Goal: Information Seeking & Learning: Learn about a topic

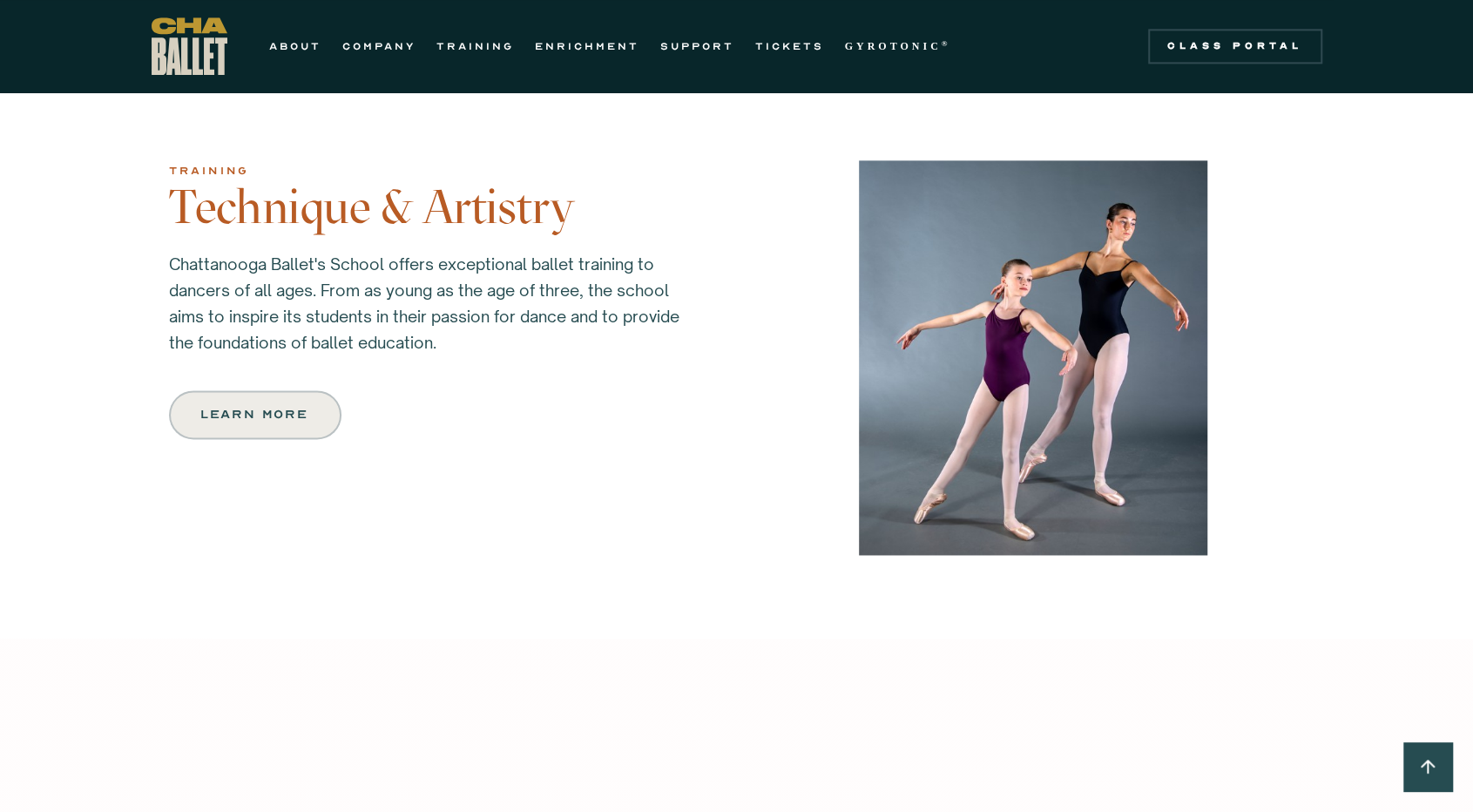
scroll to position [1538, 0]
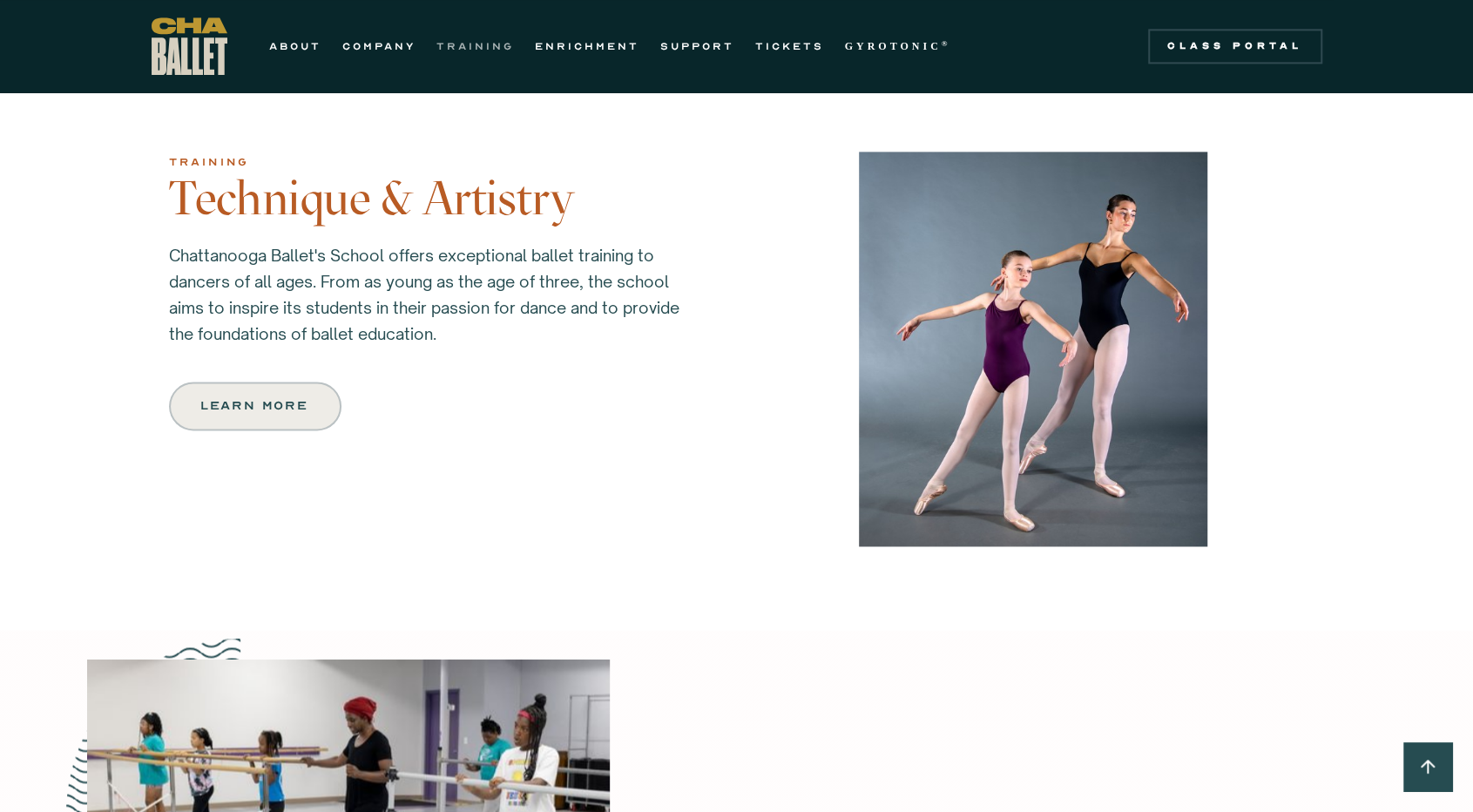
click at [472, 51] on link "TRAINING" at bounding box center [475, 46] width 77 height 21
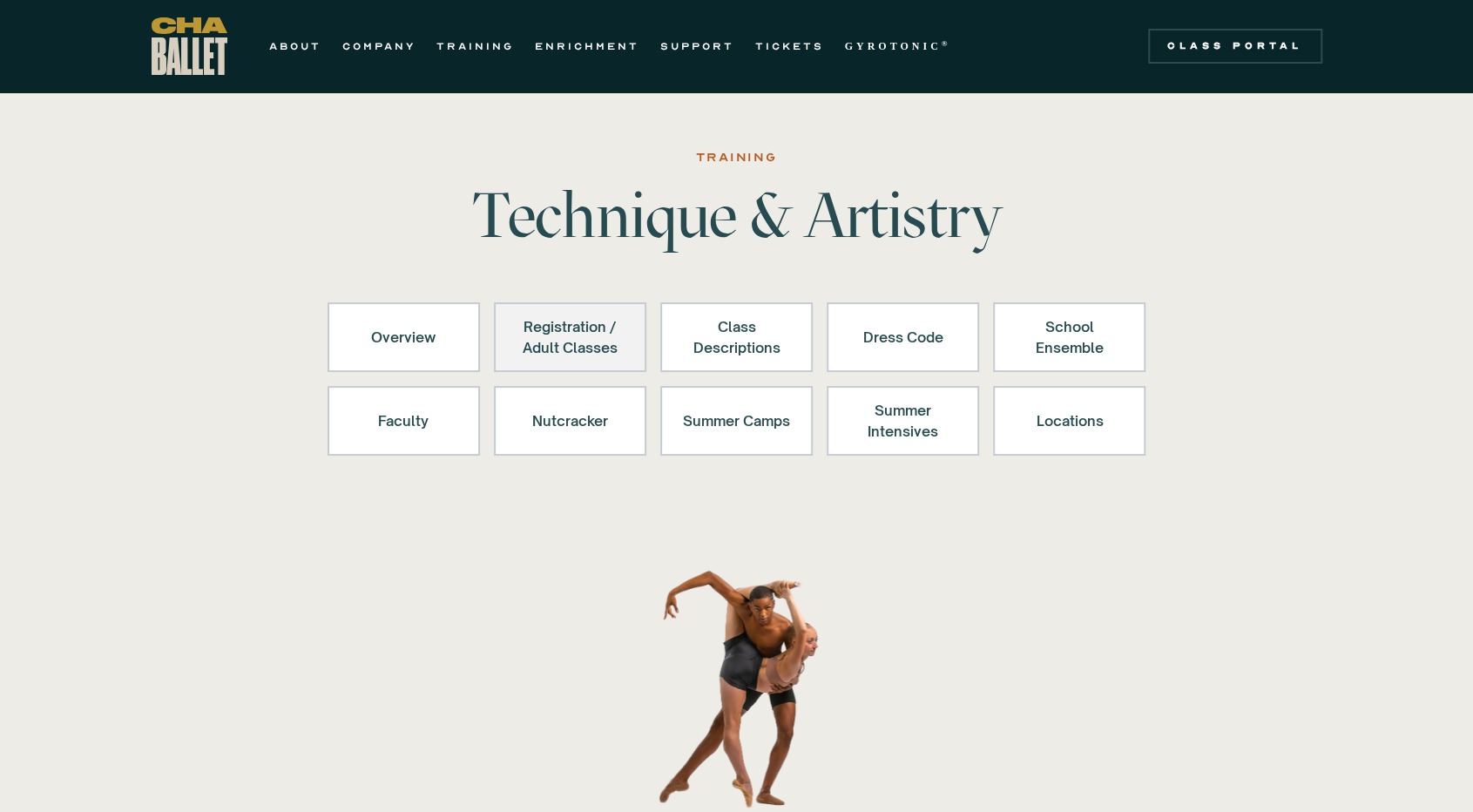
click at [561, 332] on div "Registration / Adult Classes" at bounding box center [571, 337] width 108 height 42
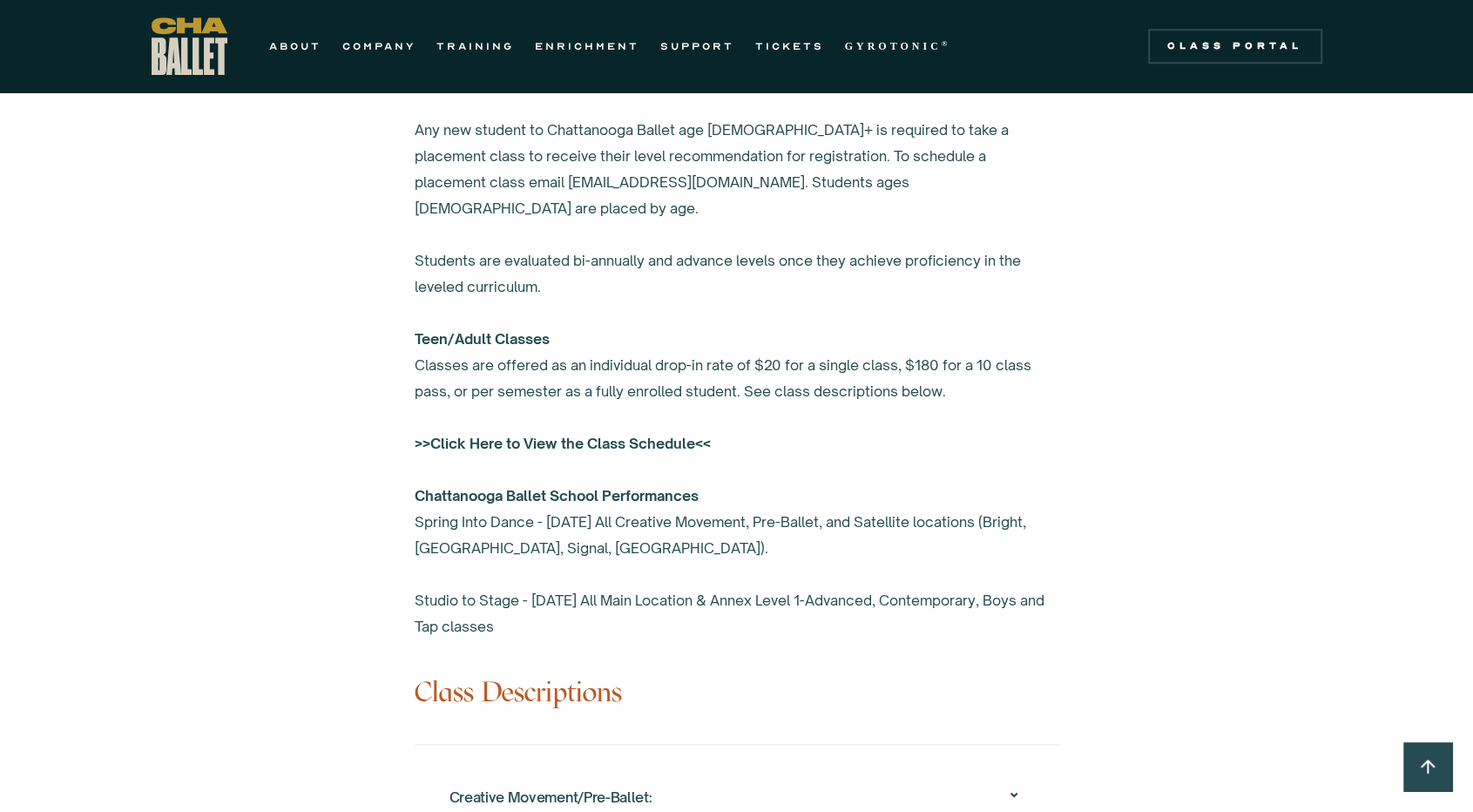
scroll to position [1141, 0]
click at [297, 437] on div "Overview Chattanooga Ballet's School offers exceptional ballet training to over…" at bounding box center [736, 624] width 1473 height 1721
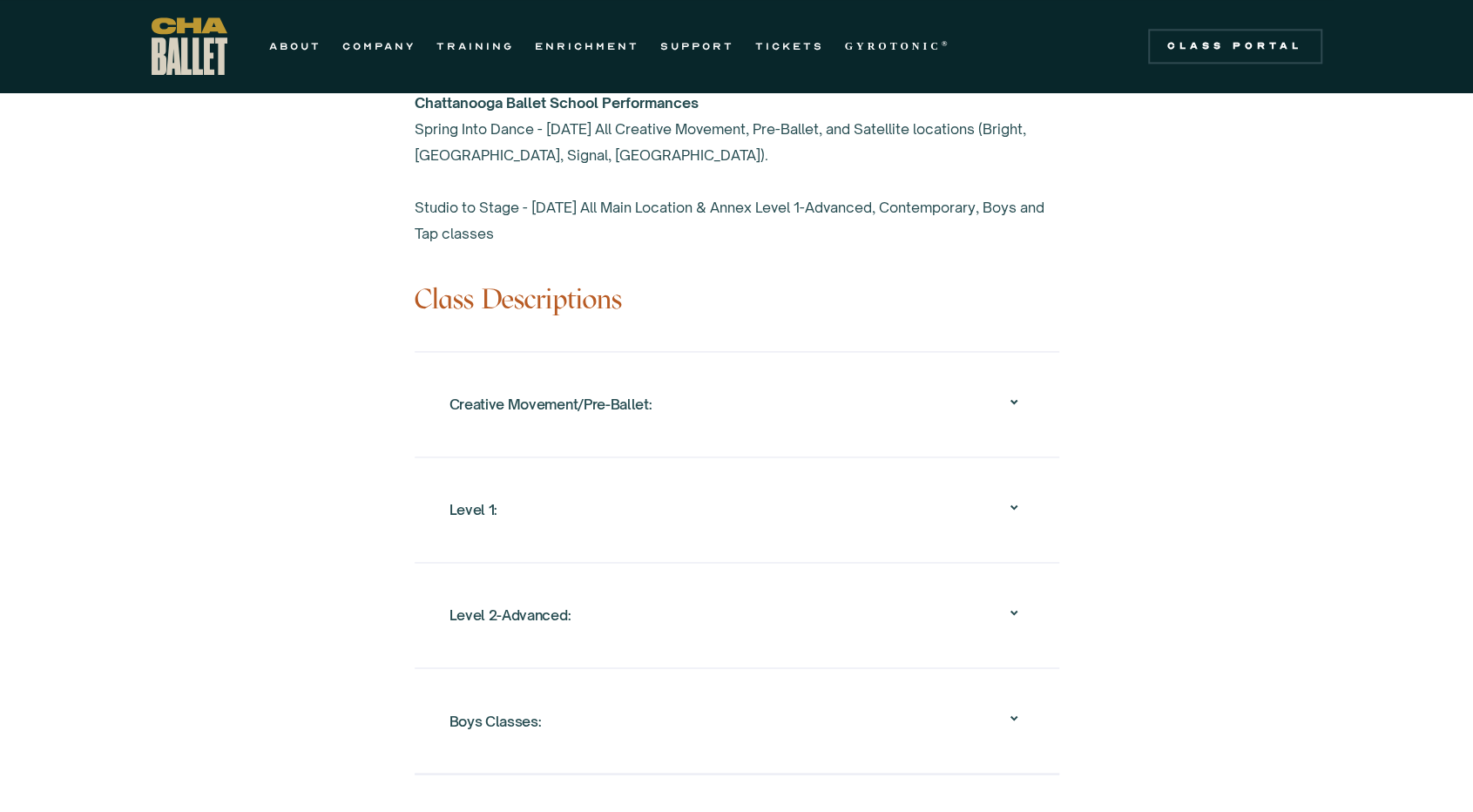
scroll to position [1525, 0]
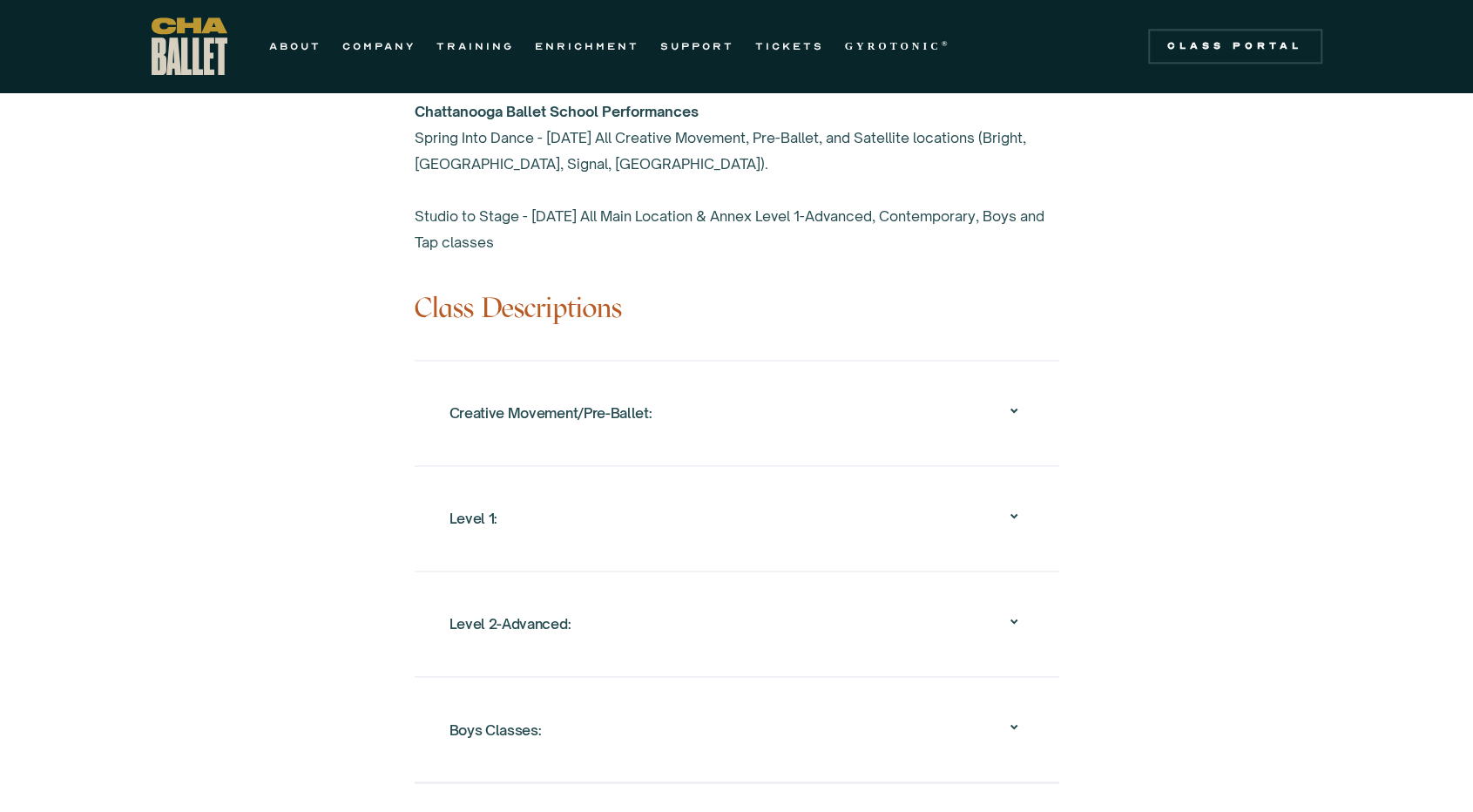
click at [520, 532] on div "Level 1: Designed for 7 to 10 year olds who are interested in ballet. Students …" at bounding box center [736, 518] width 644 height 106
click at [482, 503] on div "Level 1:" at bounding box center [473, 519] width 48 height 31
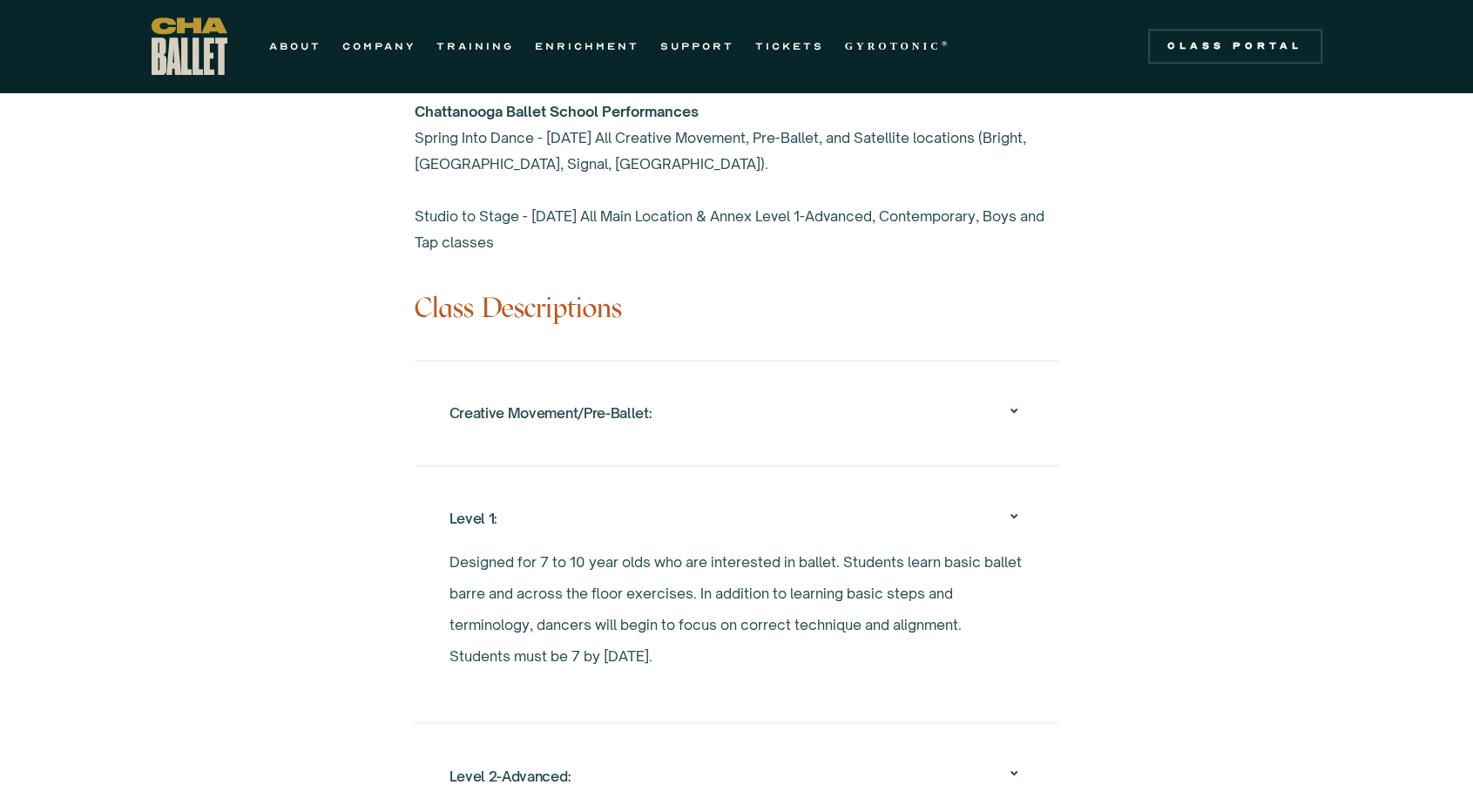
click at [652, 392] on div "Creative Movement/Pre-Ballet:" at bounding box center [736, 413] width 575 height 56
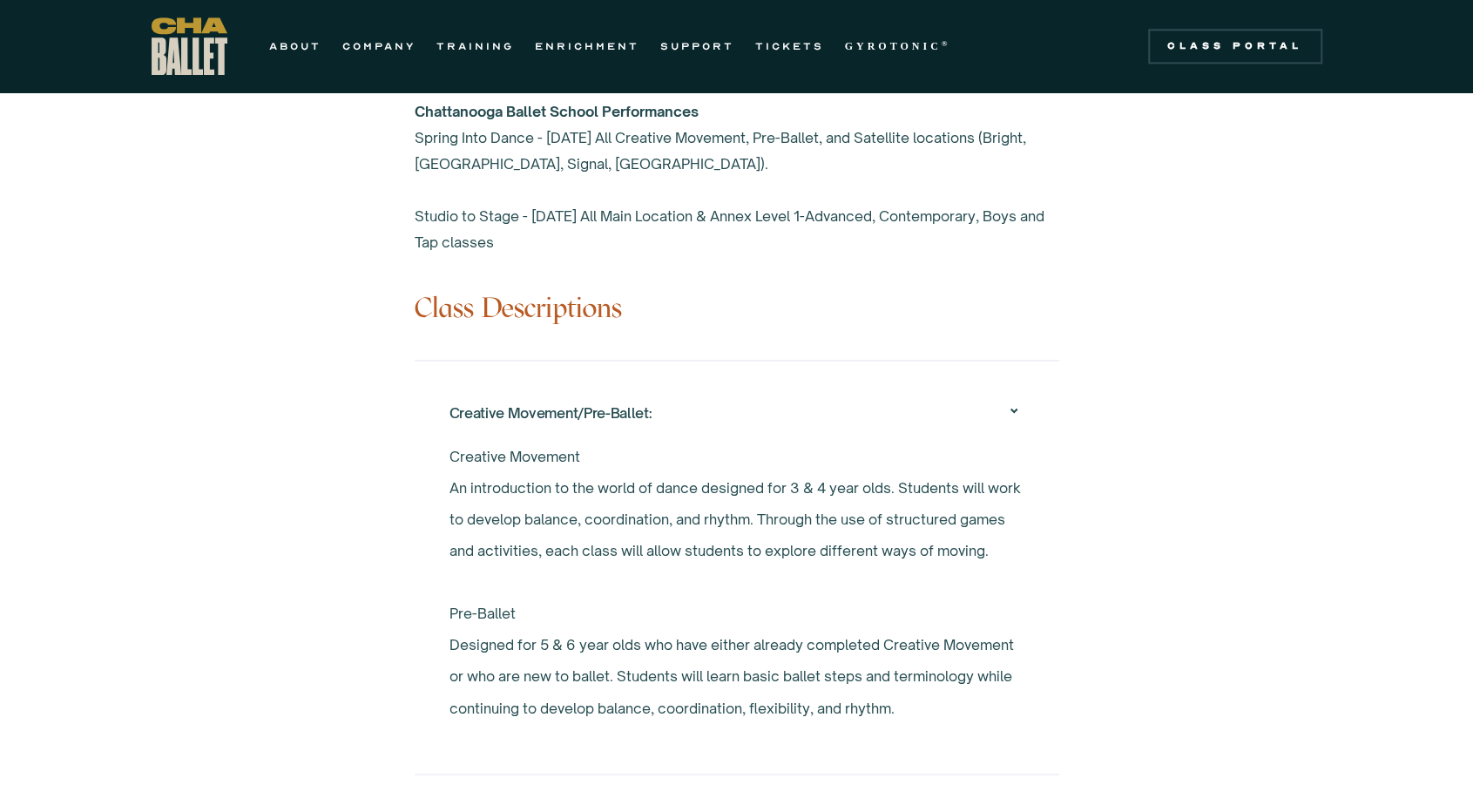
click at [304, 536] on div "Overview Chattanooga Ballet's School offers exceptional ballet training to over…" at bounding box center [736, 395] width 1473 height 2029
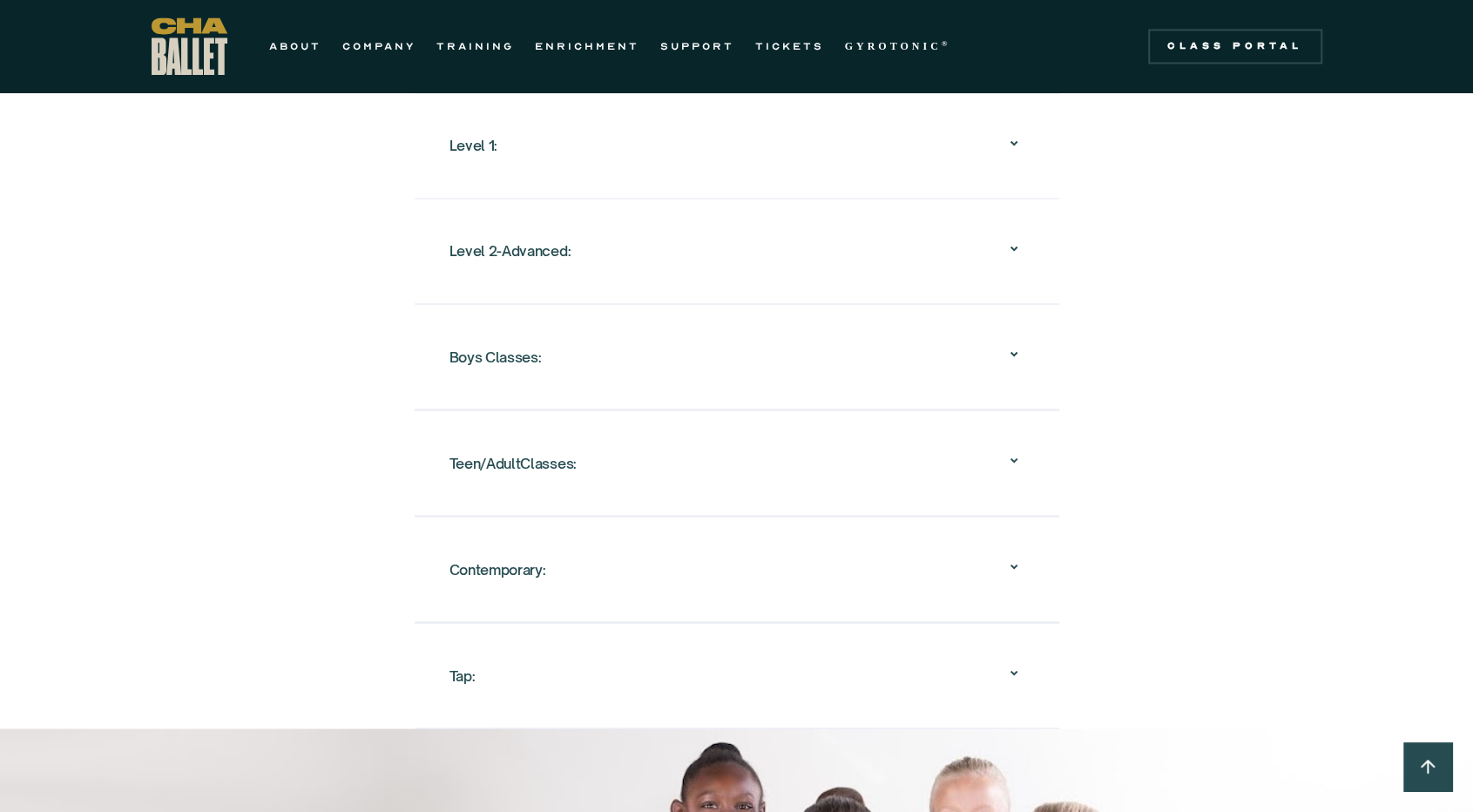
scroll to position [2047, 0]
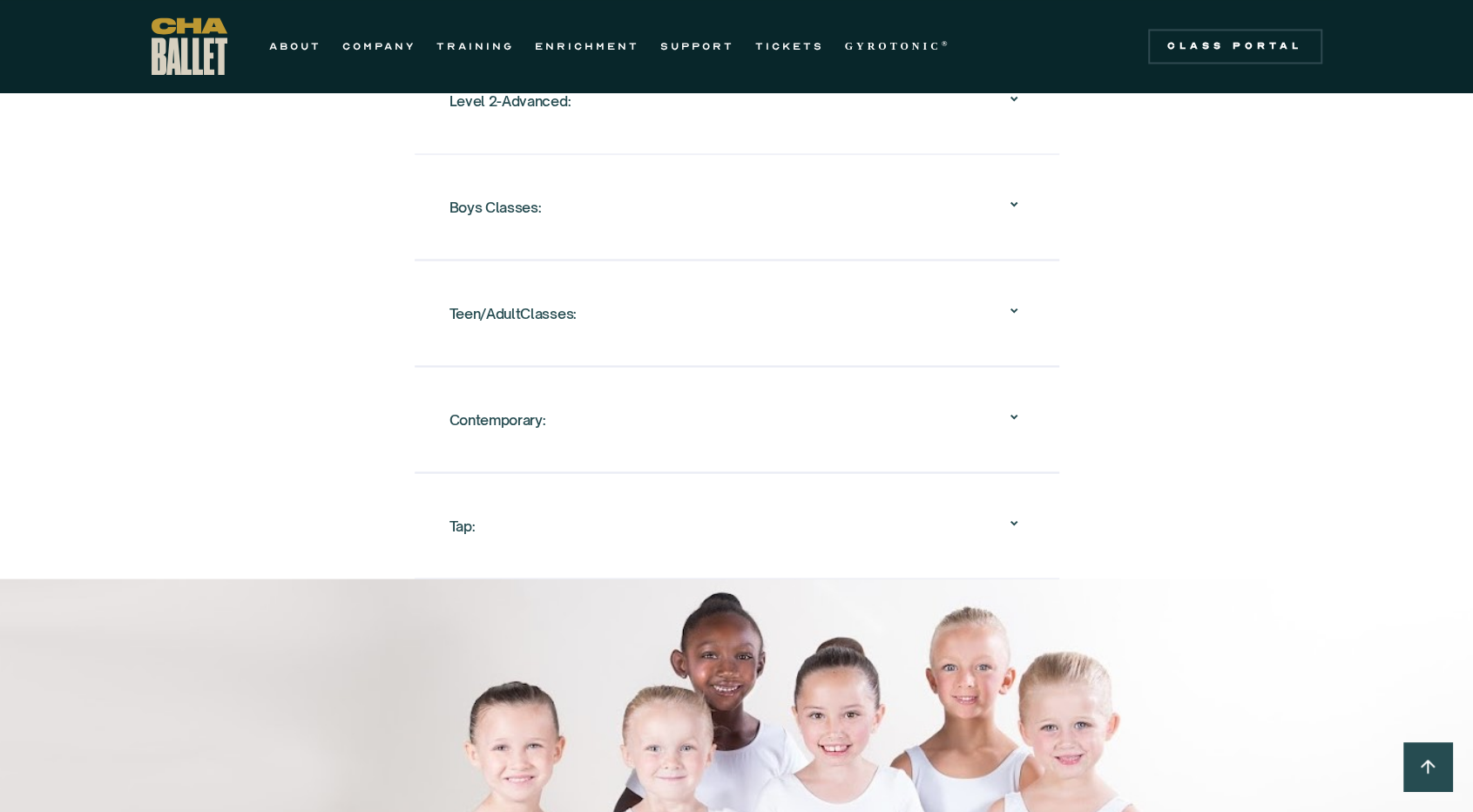
click at [608, 285] on div "Teen/AdultClasses:" at bounding box center [736, 313] width 575 height 56
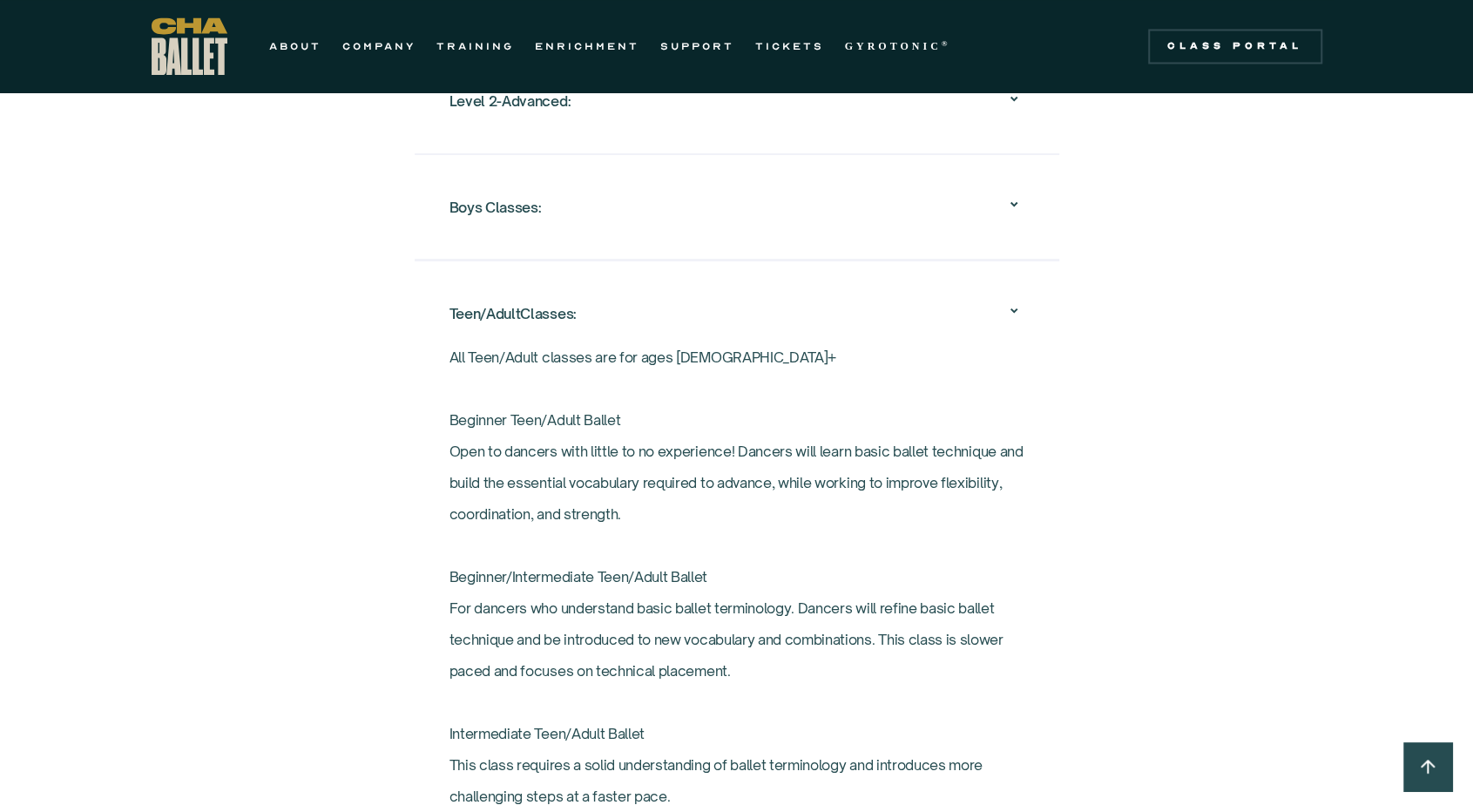
click at [378, 504] on div "Overview Chattanooga Ballet's School offers exceptional ballet training to over…" at bounding box center [736, 327] width 819 height 2938
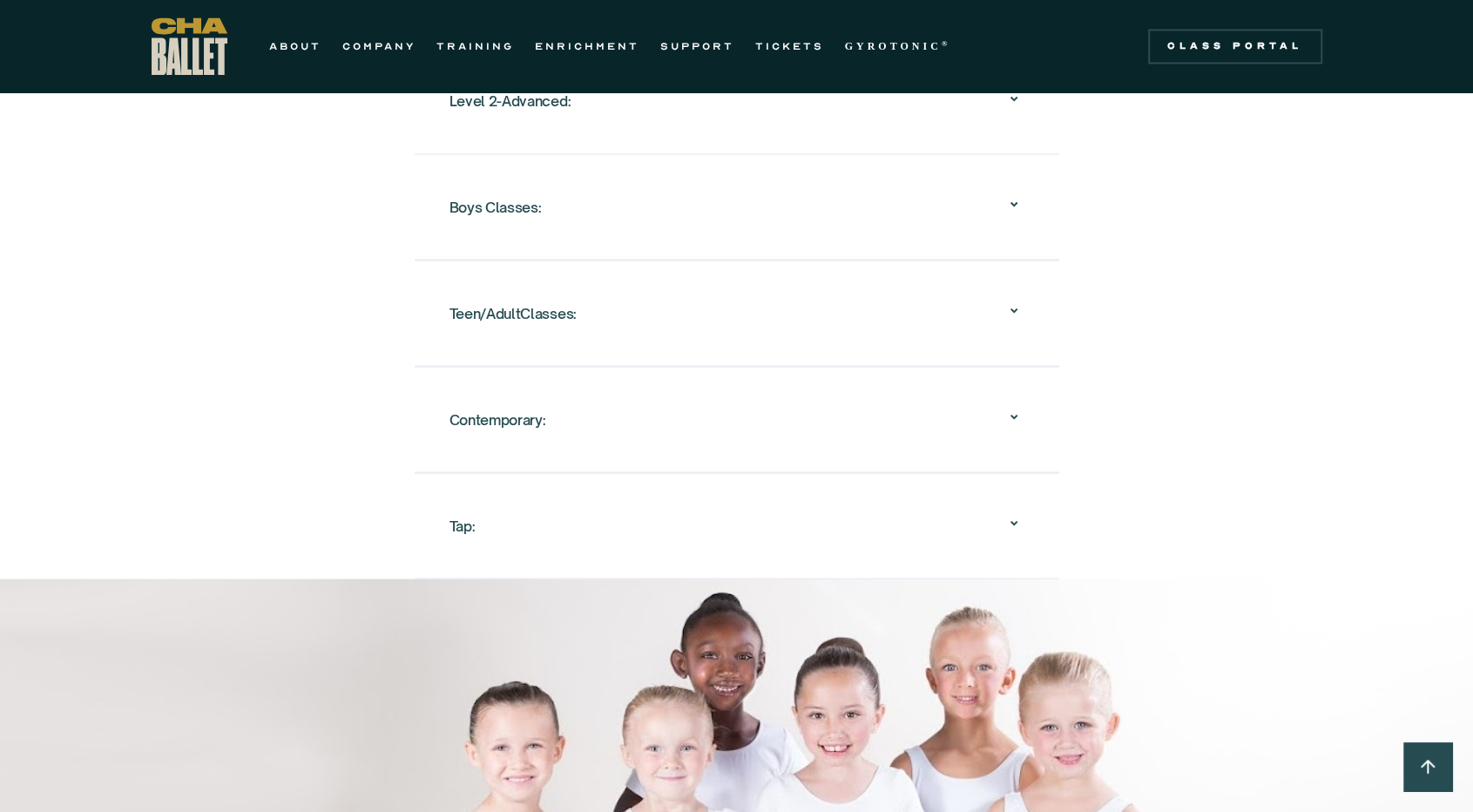
click at [518, 303] on div "Teen/AdultClasses:" at bounding box center [736, 313] width 575 height 56
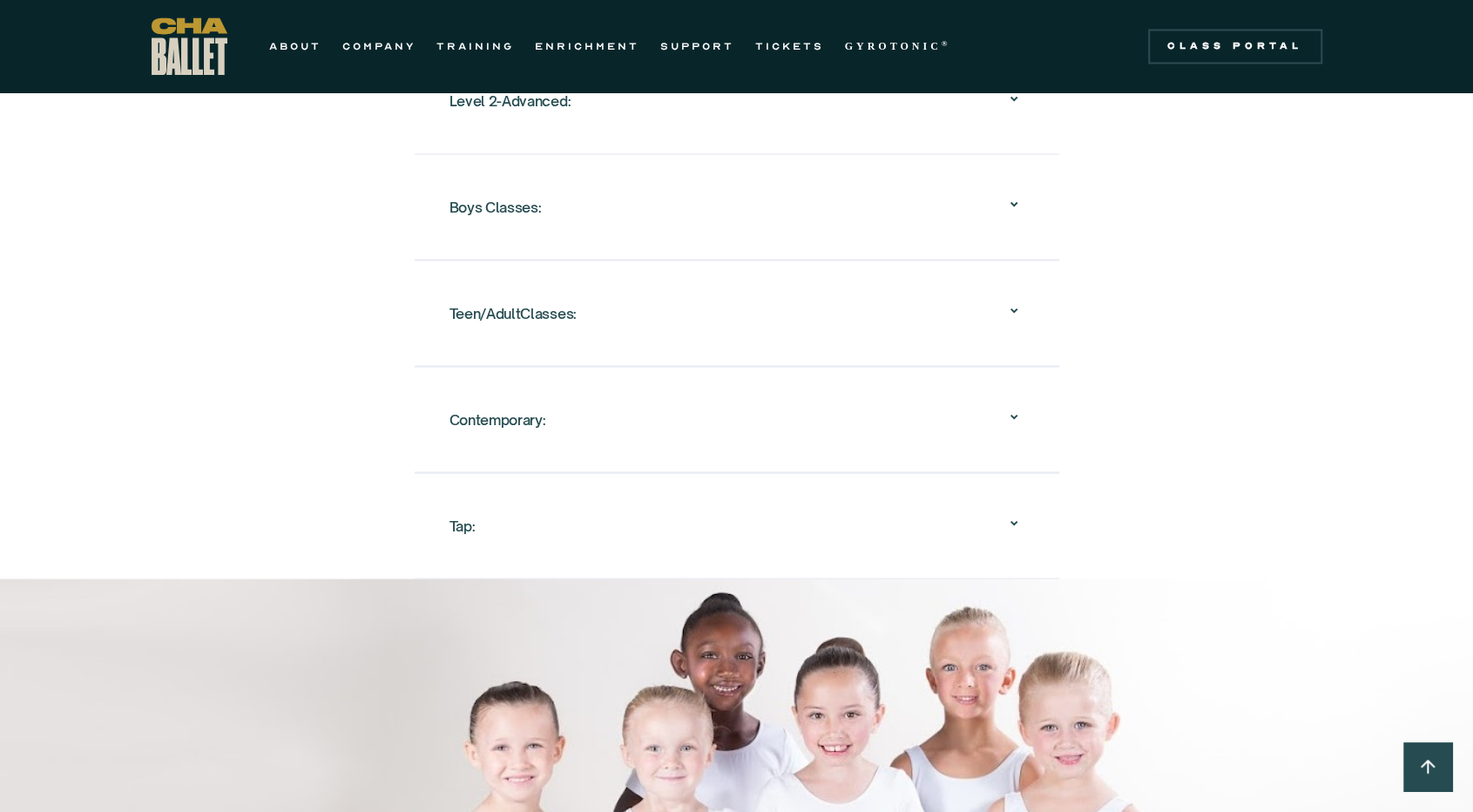
click at [541, 297] on div "Teen/AdultClasses:" at bounding box center [513, 313] width 128 height 31
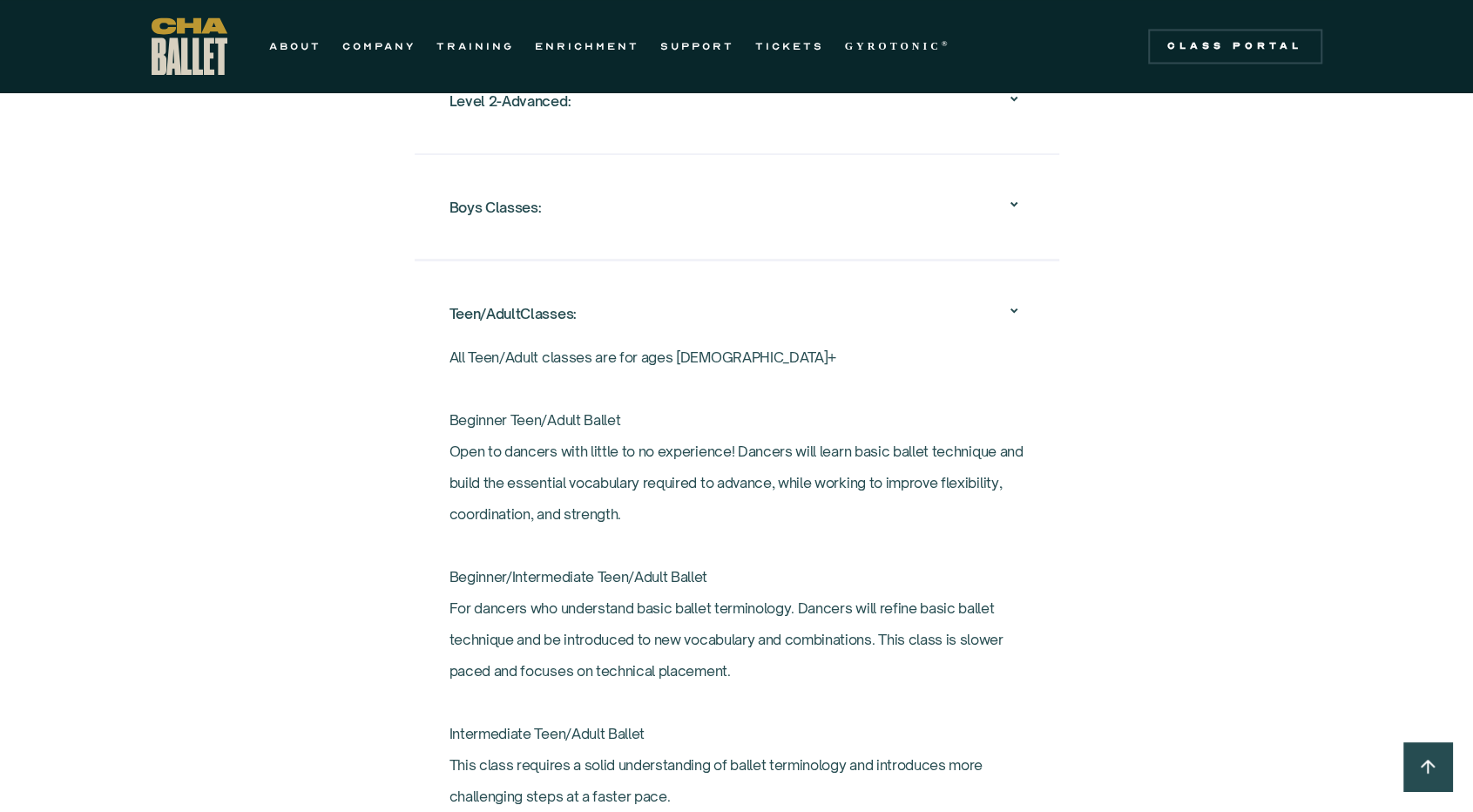
click at [299, 587] on div "Overview Chattanooga Ballet's School offers exceptional ballet training to over…" at bounding box center [736, 327] width 1473 height 2938
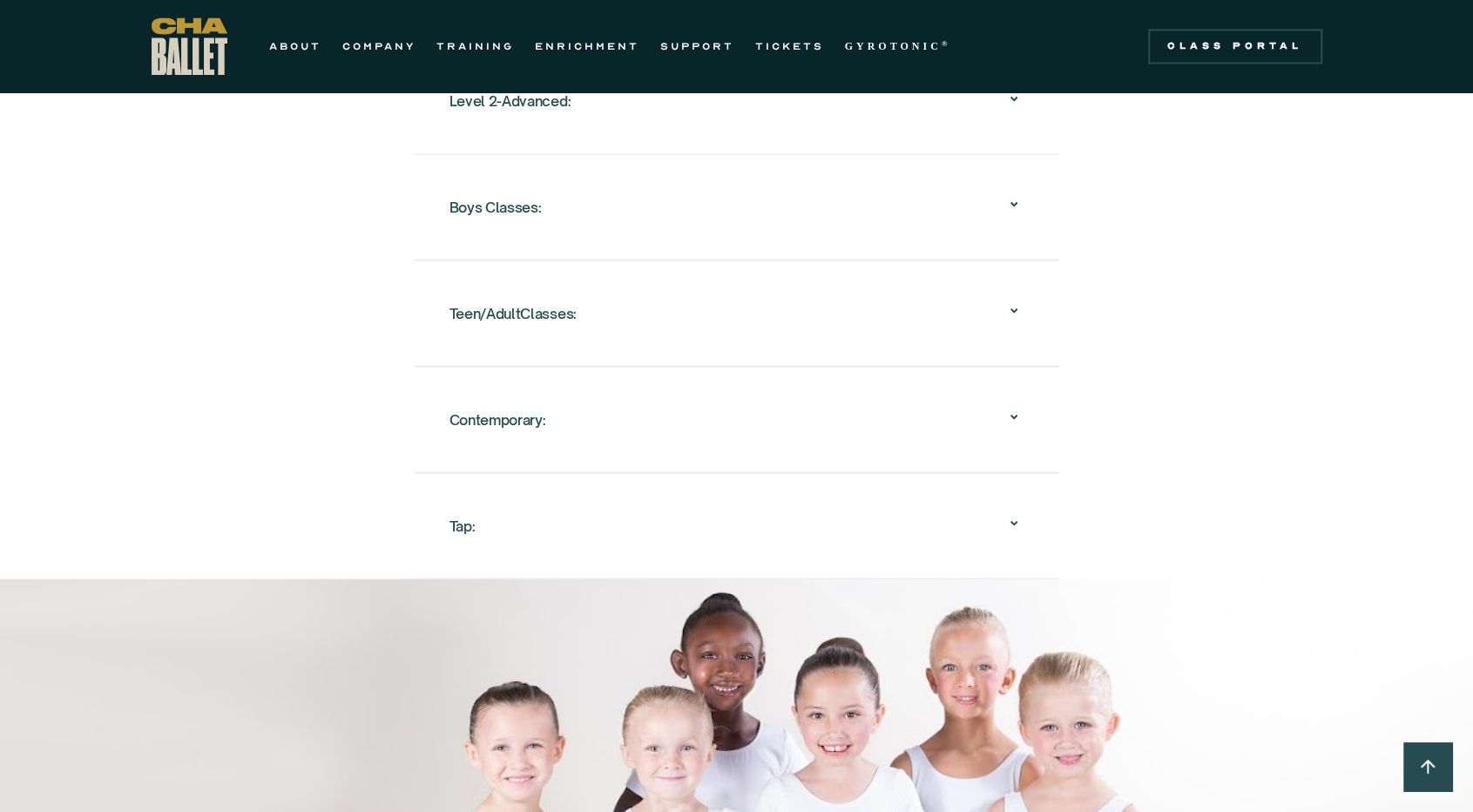
click at [529, 313] on div "Teen/AdultClasses: All Teen/Adult classes are for ages 12+ ‍ Beginner Teen/Adul…" at bounding box center [736, 313] width 644 height 107
click at [551, 297] on div "Teen/AdultClasses:" at bounding box center [513, 313] width 128 height 31
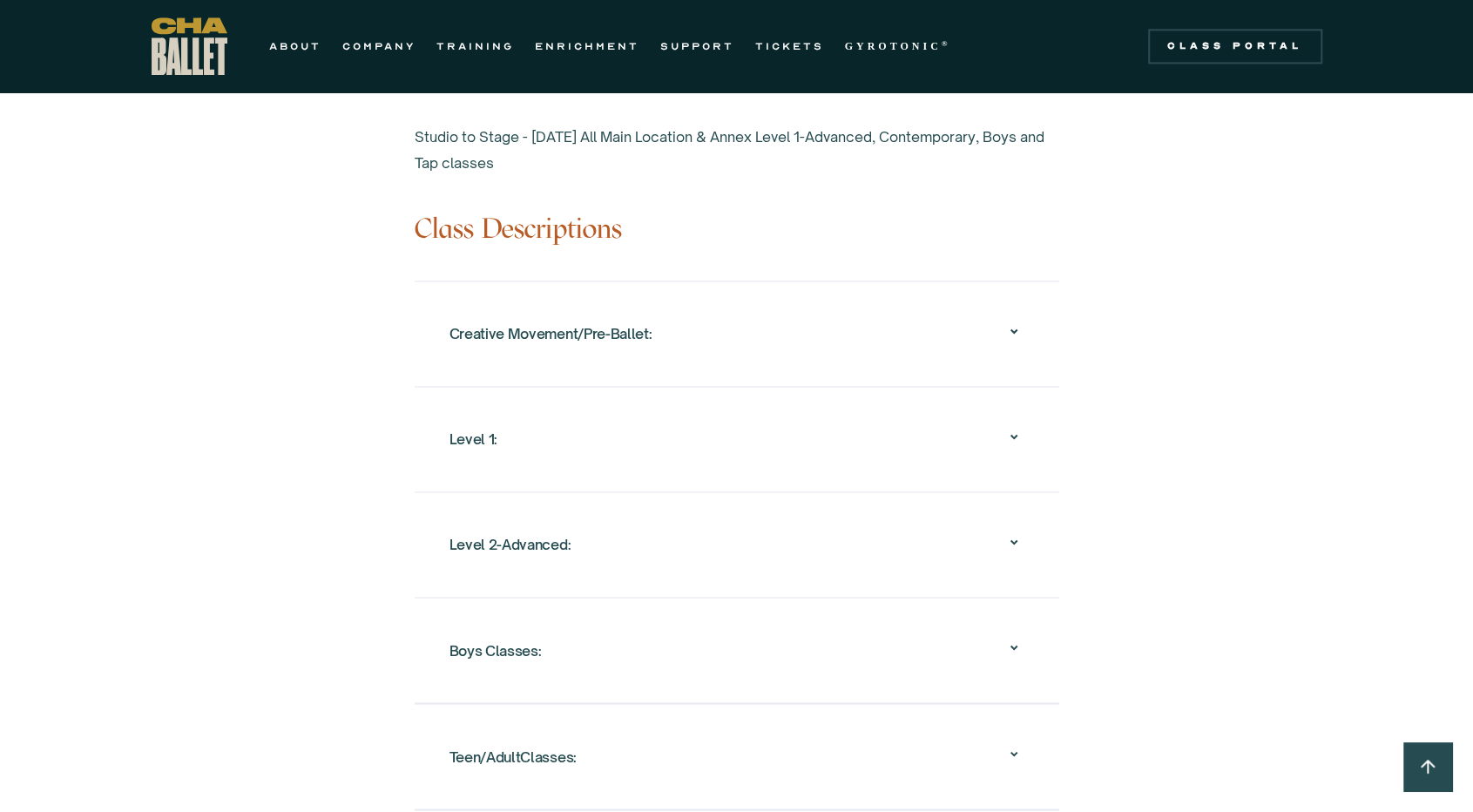
scroll to position [1611, 0]
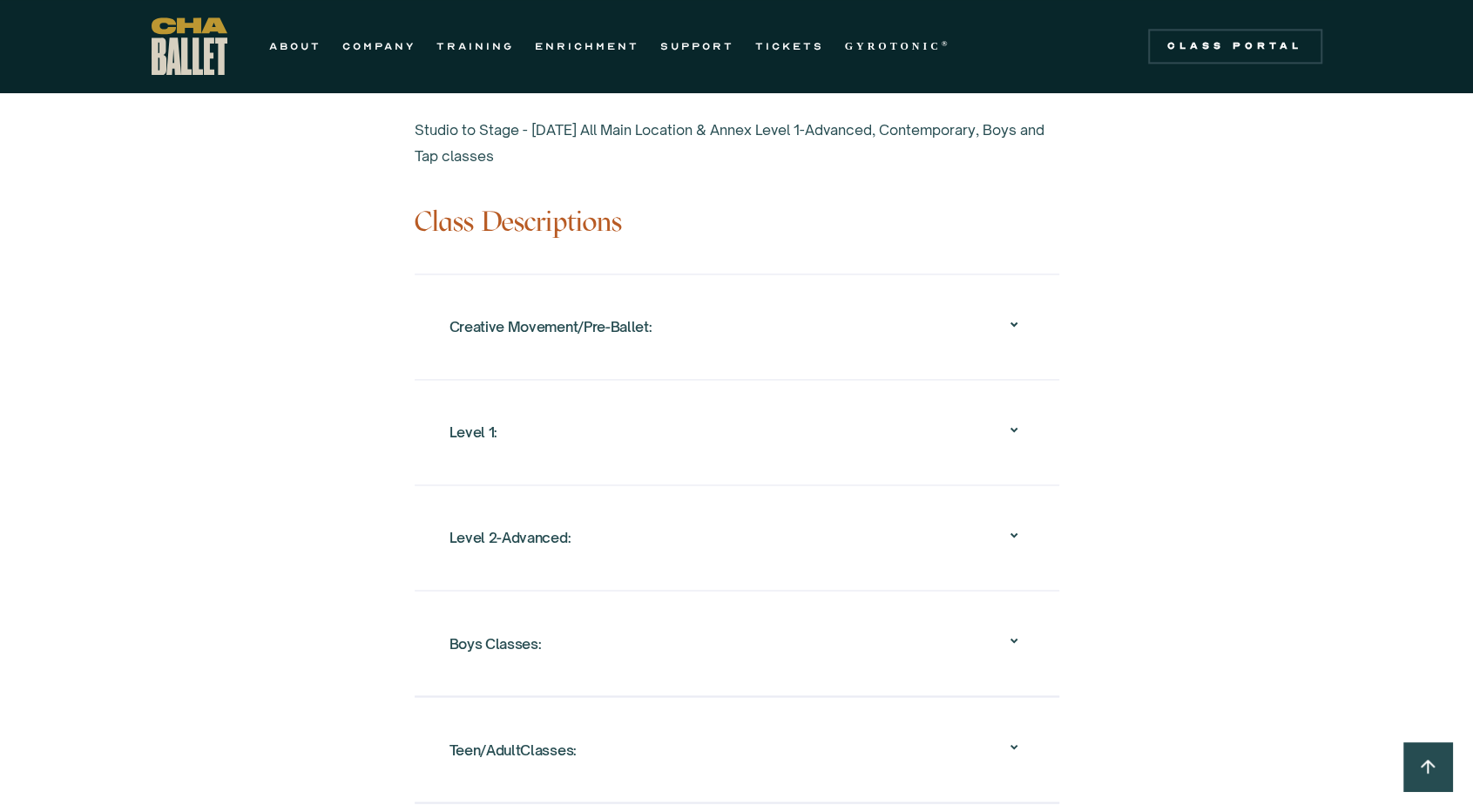
click at [672, 379] on div "Level 1: Designed for 7 to 10 year olds who are interested in ballet. Students …" at bounding box center [736, 432] width 644 height 106
click at [664, 313] on div "Creative Movement/Pre-Ballet:" at bounding box center [736, 326] width 575 height 56
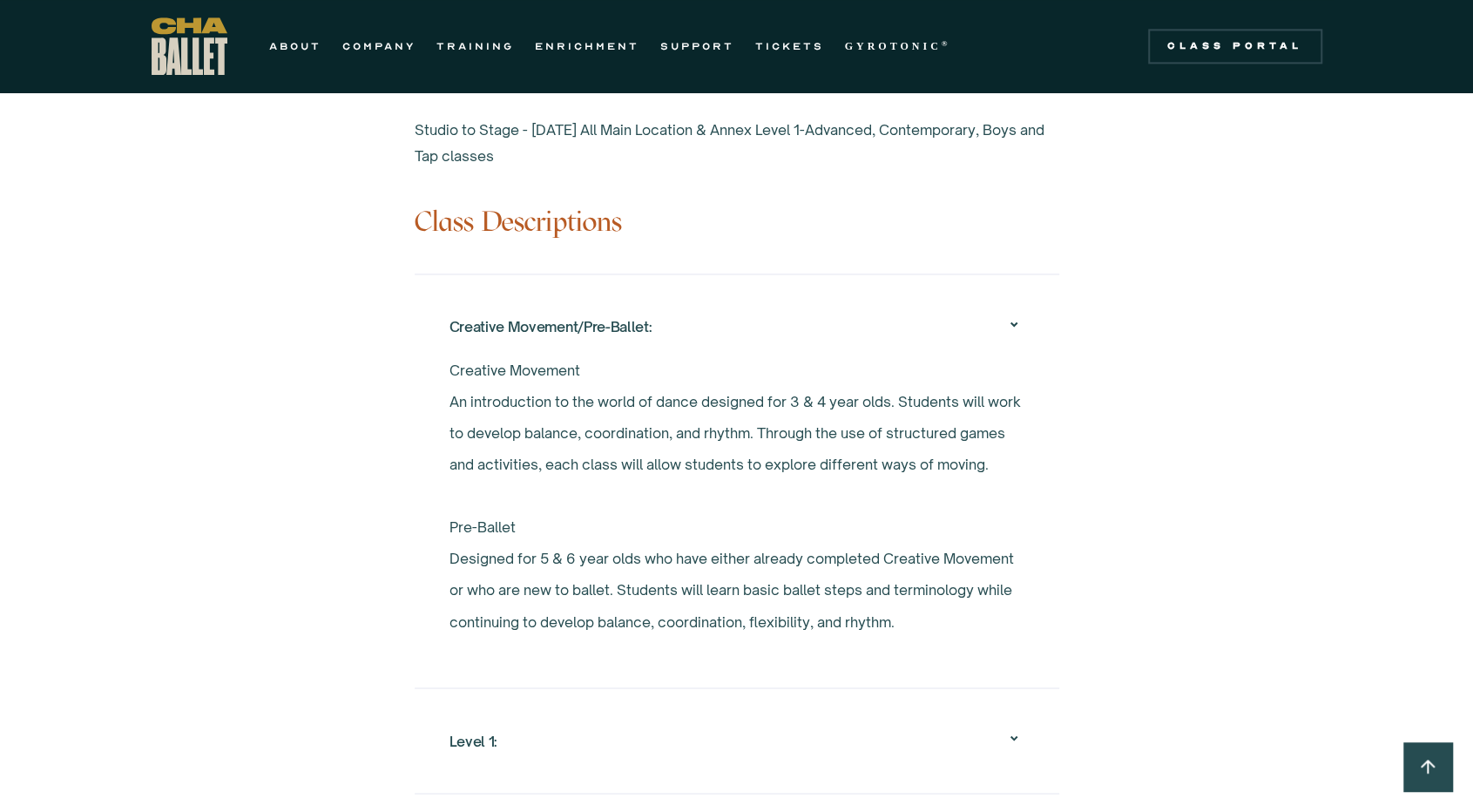
scroll to position [1616, 0]
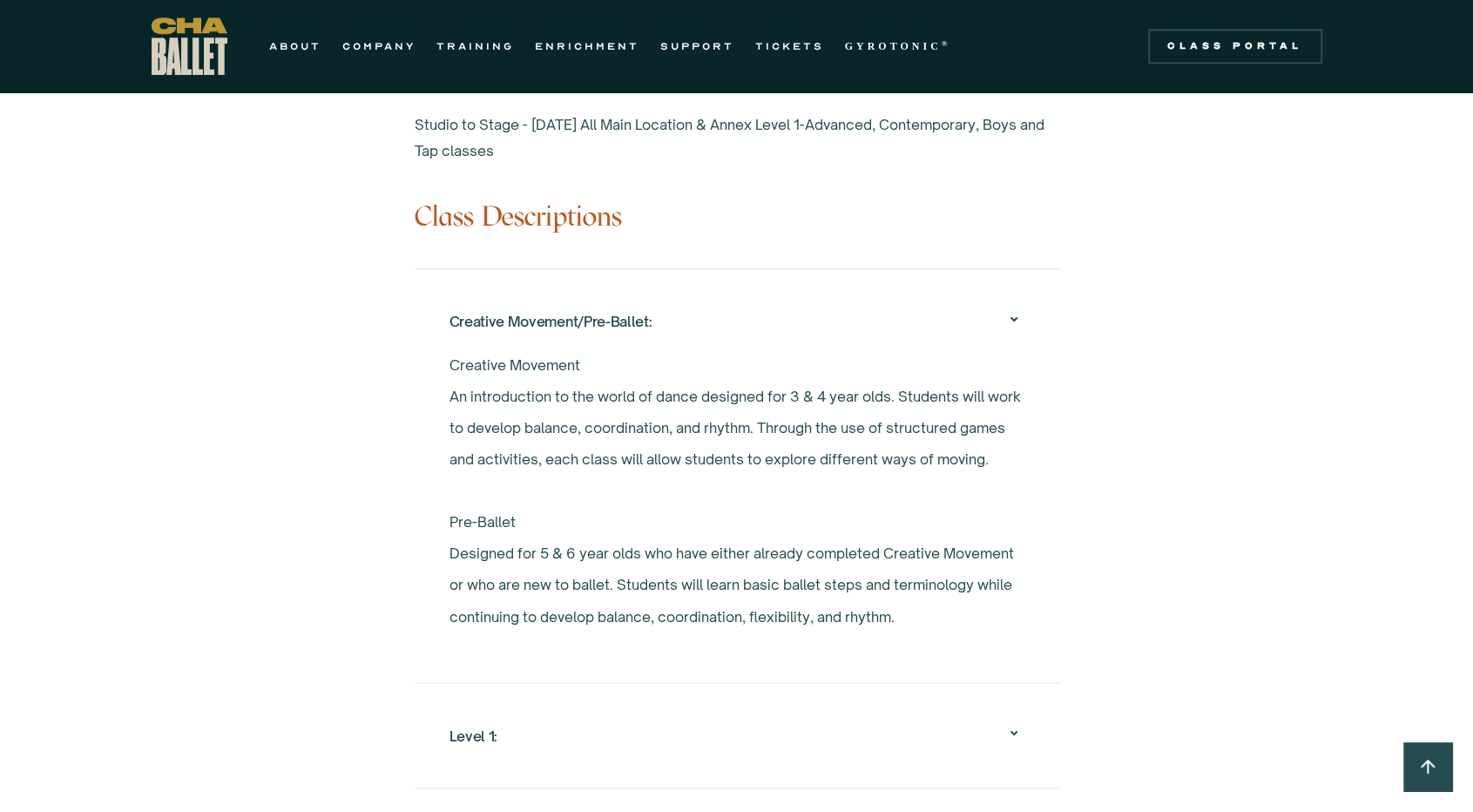
click at [1377, 303] on div "Overview Chattanooga Ballet's School offers exceptional ballet training to over…" at bounding box center [736, 303] width 1473 height 2029
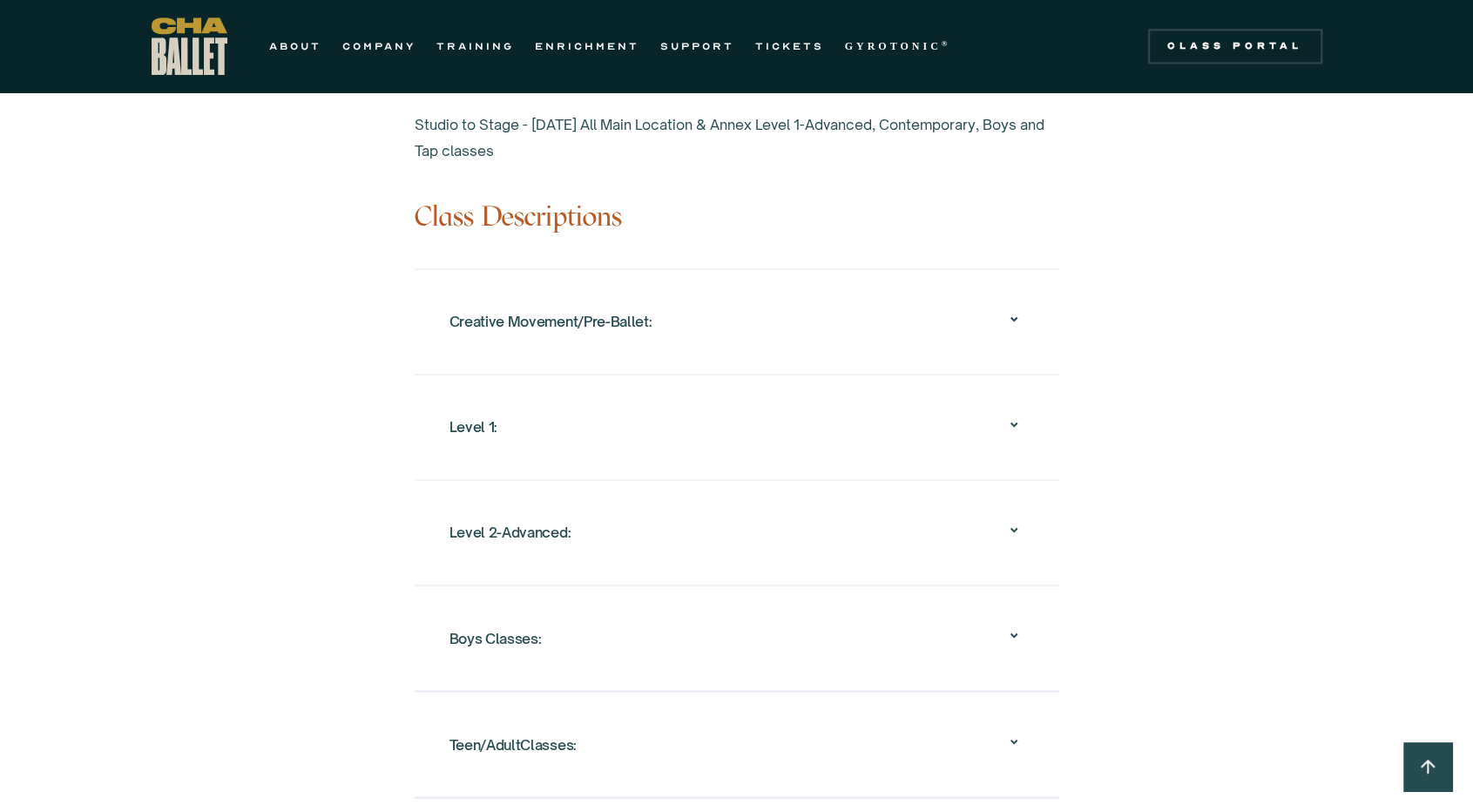
click at [805, 399] on div "Level 1:" at bounding box center [736, 427] width 575 height 56
